Goal: Task Accomplishment & Management: Manage account settings

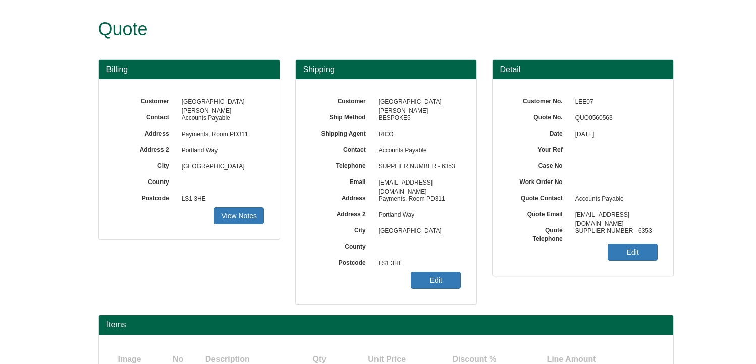
scroll to position [88, 0]
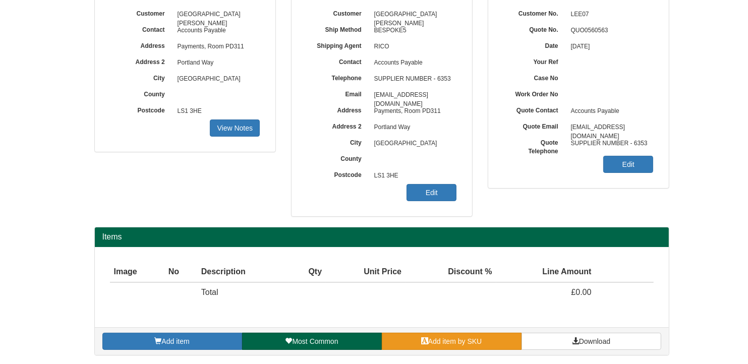
click at [506, 336] on link "Add item by SKU" at bounding box center [452, 341] width 140 height 17
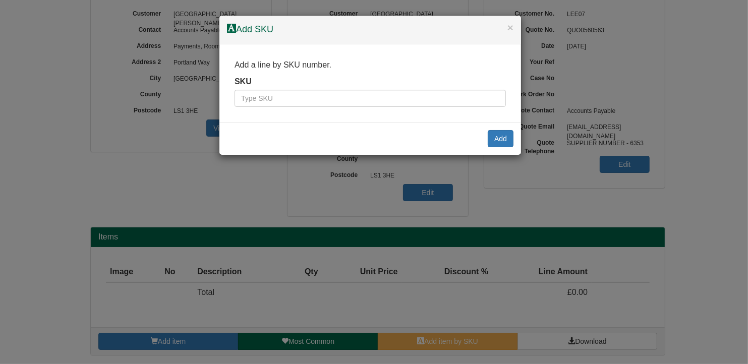
click at [492, 340] on div "× Add SKU Add a line by SKU number. SKU Add" at bounding box center [374, 182] width 748 height 364
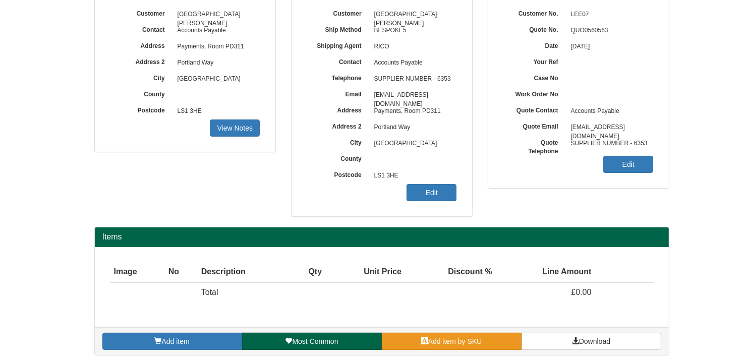
click at [438, 342] on span "Add item by SKU" at bounding box center [455, 342] width 54 height 8
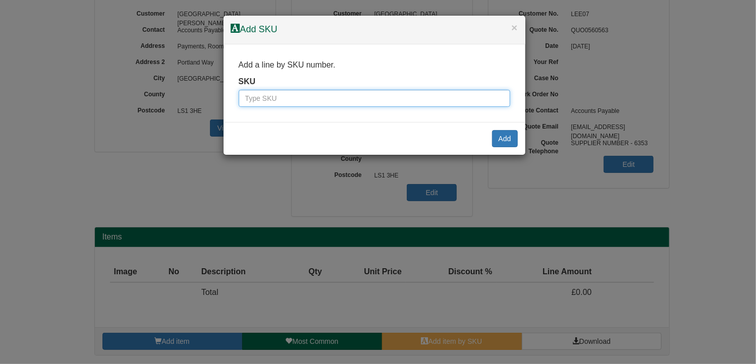
paste input "WC02"
type input "WC02"
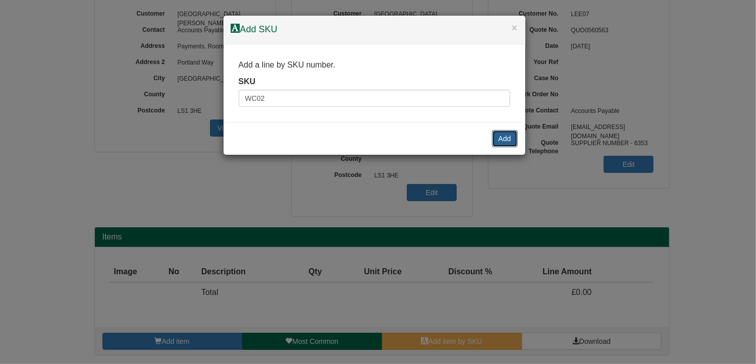
click at [506, 141] on button "Add" at bounding box center [505, 138] width 26 height 17
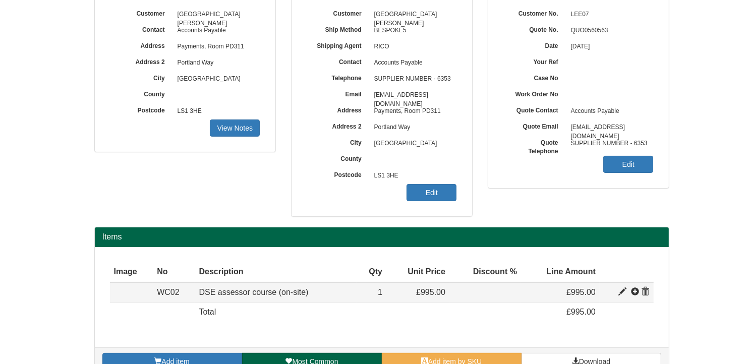
click at [624, 290] on span at bounding box center [623, 292] width 8 height 8
type input "DSE assessor course (on-site)"
type input "250.00"
type input "995.00"
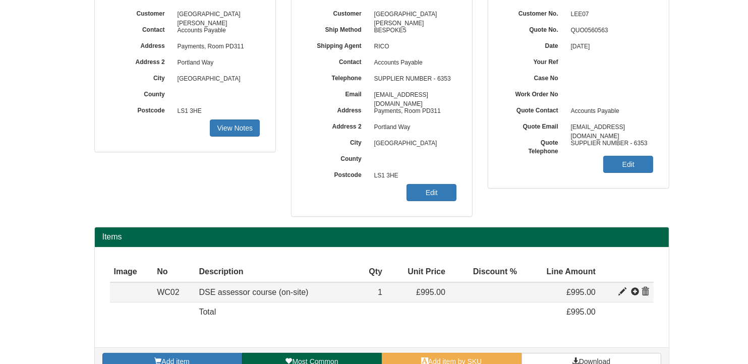
type input "1"
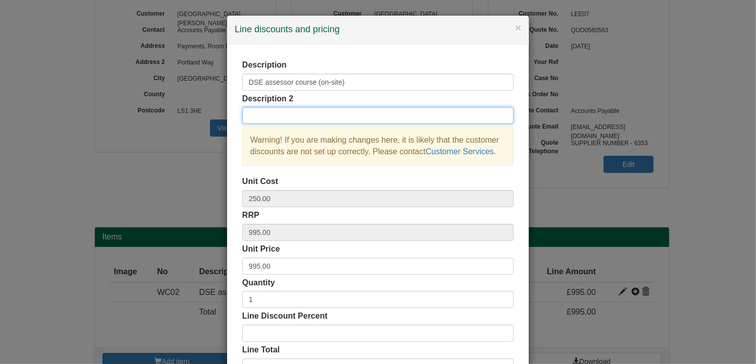
click at [259, 116] on input "text" at bounding box center [377, 115] width 271 height 17
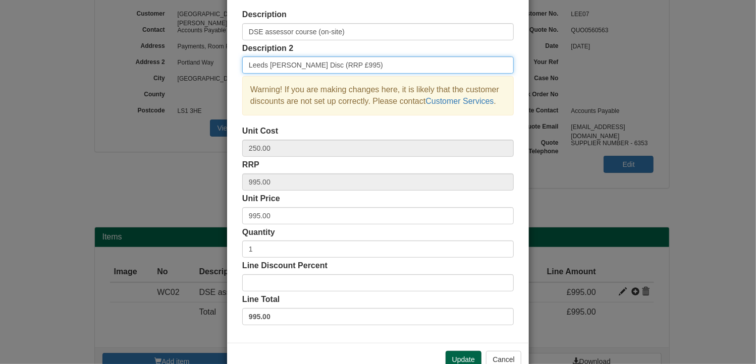
type input "Leeds [PERSON_NAME] Disc (RRP £995)"
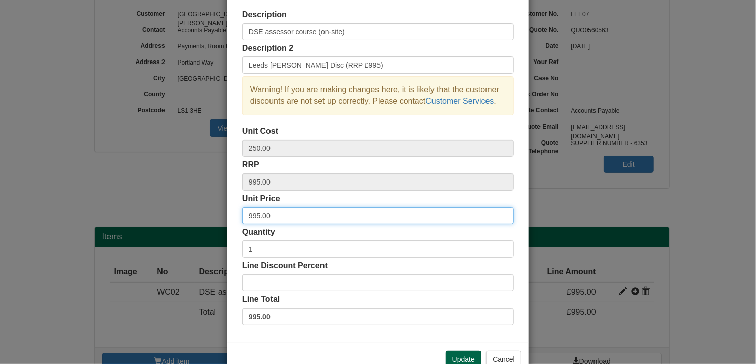
drag, startPoint x: 272, startPoint y: 215, endPoint x: 205, endPoint y: 211, distance: 66.7
click at [205, 211] on div "× Line discounts and pricing Description DSE assessor course (on-site) Descript…" at bounding box center [378, 182] width 756 height 364
type input "839"
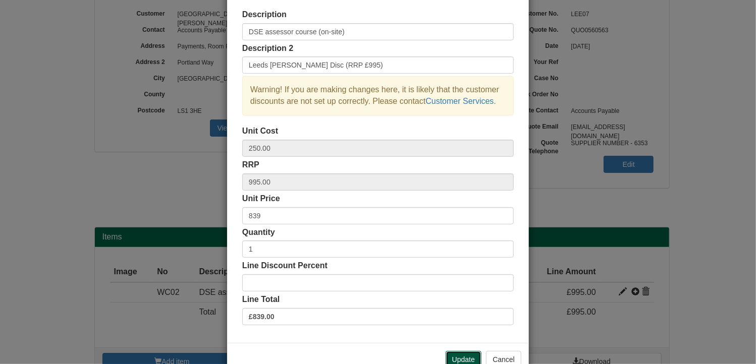
click at [457, 360] on button "Update" at bounding box center [464, 359] width 36 height 17
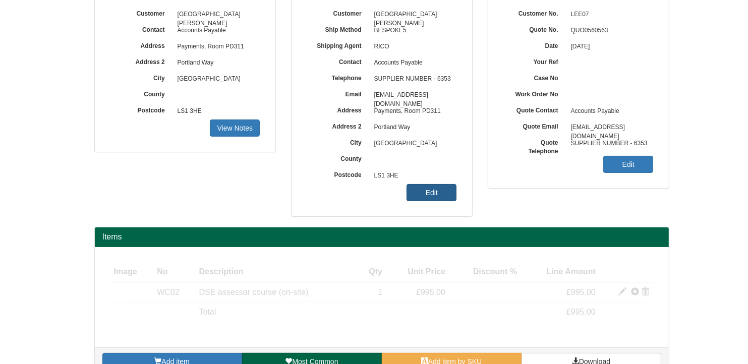
click at [429, 192] on link "Edit" at bounding box center [432, 192] width 50 height 17
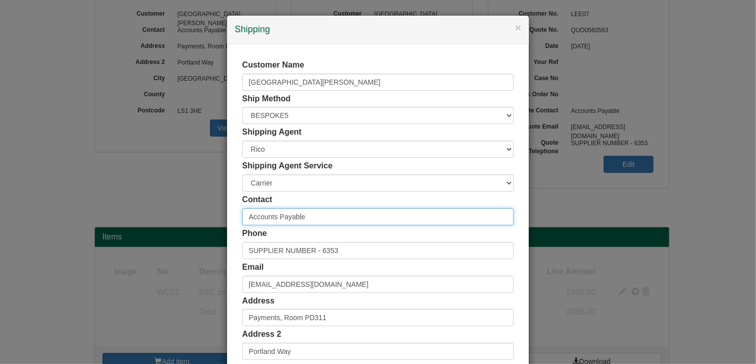
drag, startPoint x: 319, startPoint y: 220, endPoint x: 90, endPoint y: 210, distance: 229.3
click at [90, 210] on div "× Shipping Customer Name Leeds Beckett University Ship Method Free of Charge £5…" at bounding box center [378, 182] width 756 height 364
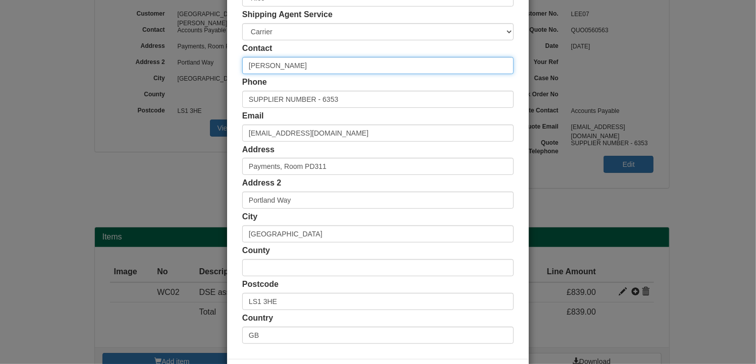
scroll to position [194, 0]
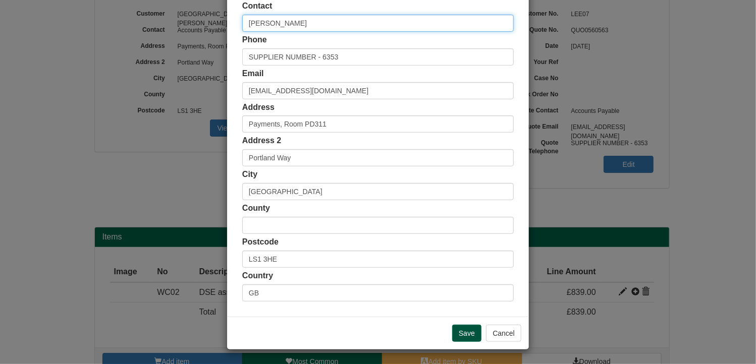
type input "[PERSON_NAME]"
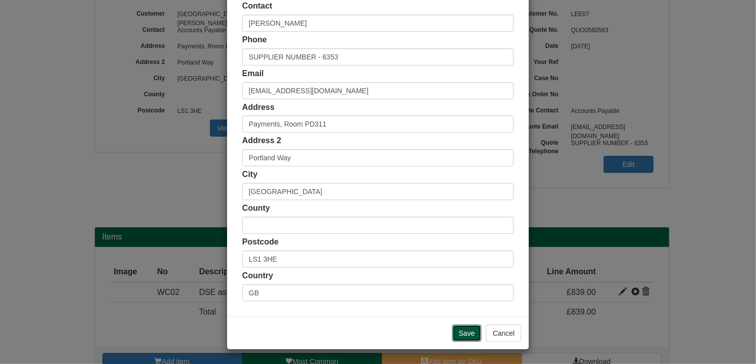
click at [467, 331] on input "Save" at bounding box center [466, 333] width 29 height 17
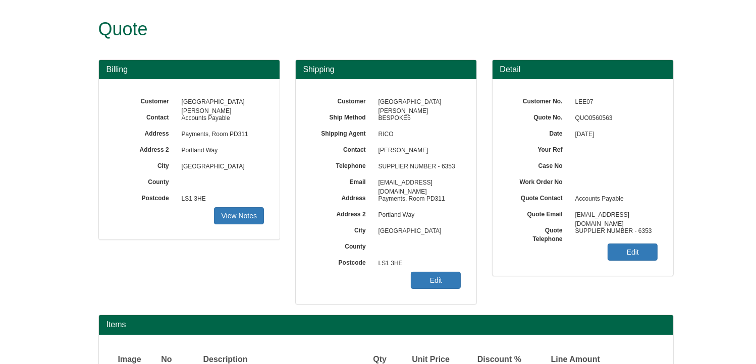
scroll to position [108, 0]
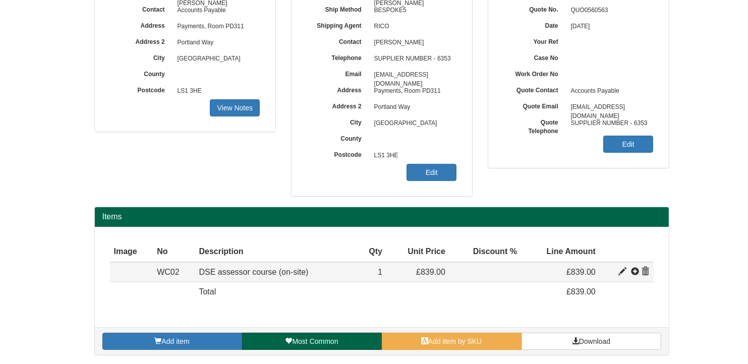
click at [622, 268] on span at bounding box center [623, 272] width 8 height 8
type input "DSE assessor course (on-site)"
type input "Leeds [PERSON_NAME] Disc (RRP £995)"
type input "250.00"
type input "995.00"
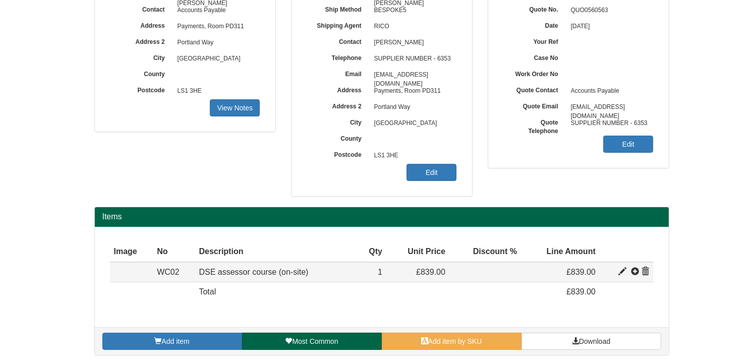
type input "839.00"
type input "1"
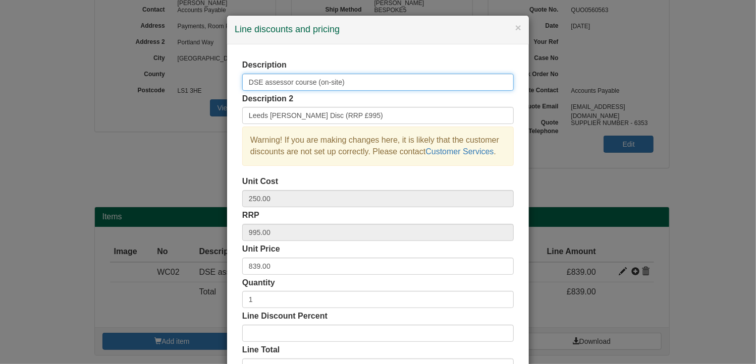
click at [363, 79] on input "DSE assessor course (on-site)" at bounding box center [377, 82] width 271 height 17
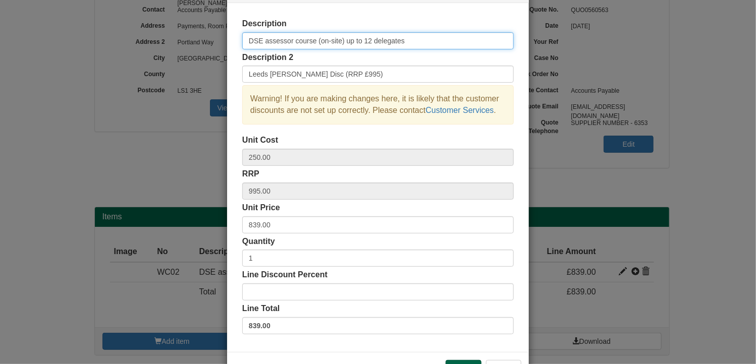
scroll to position [77, 0]
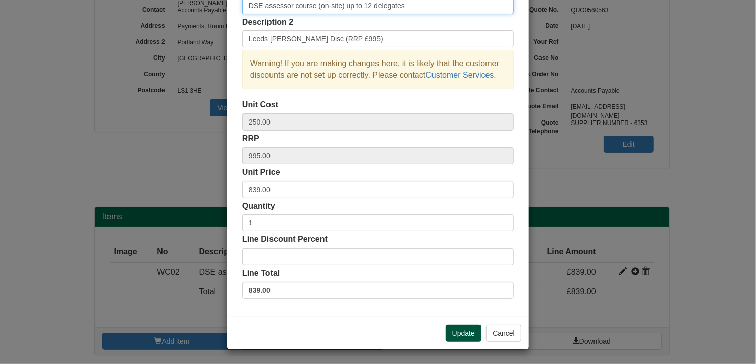
type input "DSE assessor course (on-site) up to 12 delegates"
click at [461, 333] on button "Update" at bounding box center [464, 333] width 36 height 17
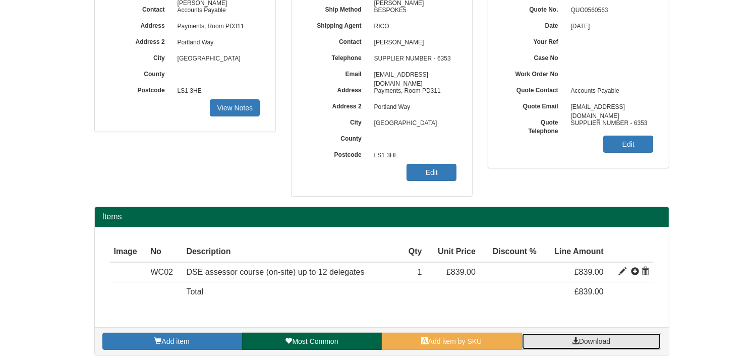
click at [582, 338] on span "Download" at bounding box center [594, 342] width 31 height 8
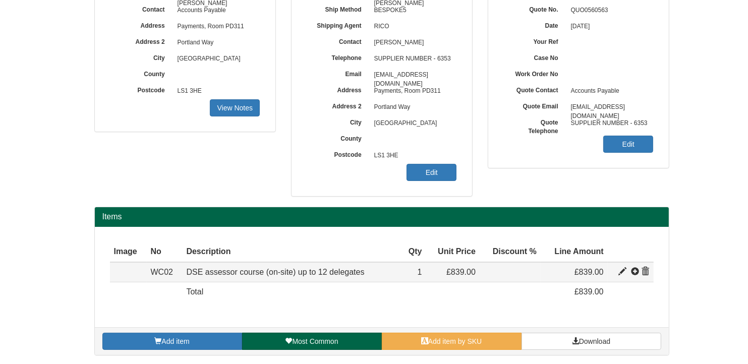
click at [617, 272] on td at bounding box center [631, 272] width 46 height 20
click at [622, 268] on span at bounding box center [623, 272] width 8 height 8
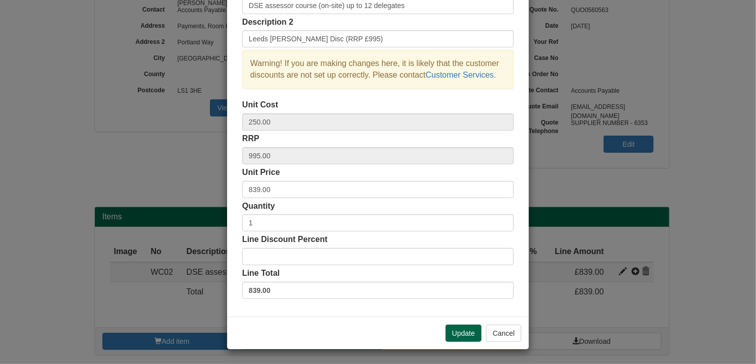
scroll to position [0, 0]
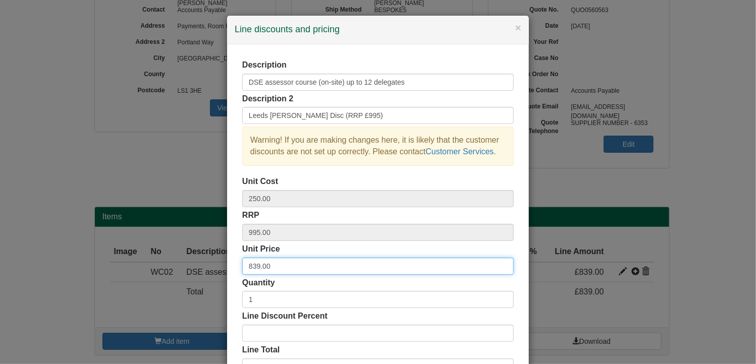
drag, startPoint x: 271, startPoint y: 267, endPoint x: 184, endPoint y: 260, distance: 87.1
click at [184, 260] on div "× Line discounts and pricing Description DSE assessor course (on-site) up to 12…" at bounding box center [378, 182] width 756 height 364
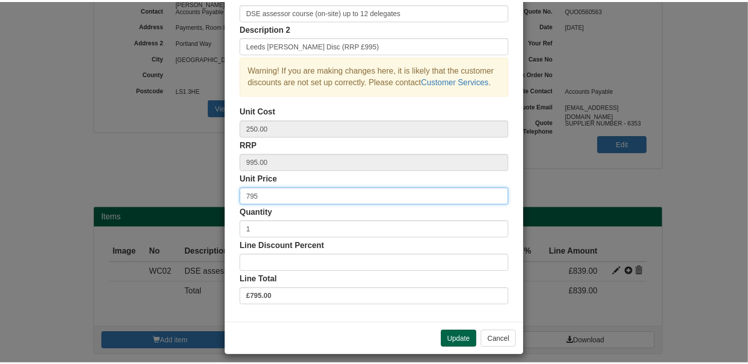
scroll to position [77, 0]
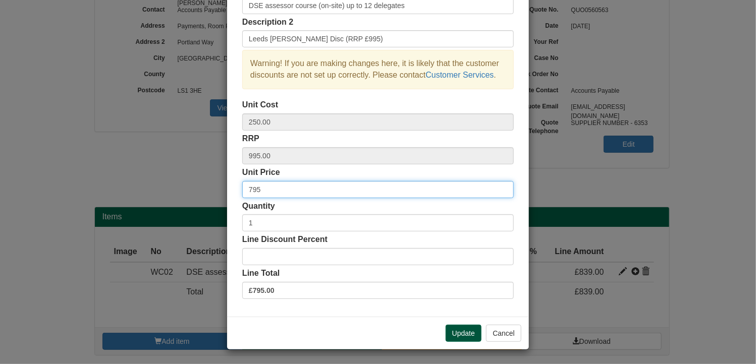
type input "795"
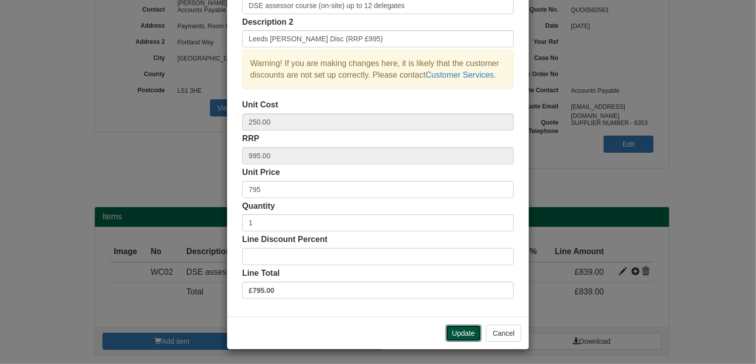
click at [464, 332] on button "Update" at bounding box center [464, 333] width 36 height 17
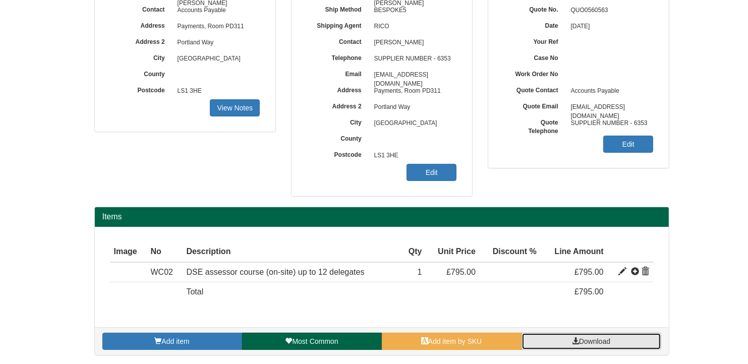
click at [567, 339] on link "Download" at bounding box center [592, 341] width 140 height 17
